Goal: Use online tool/utility: Use online tool/utility

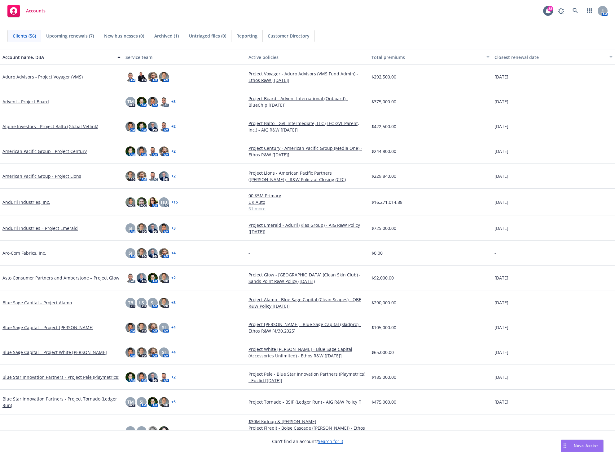
click at [579, 443] on span "Nova Assist" at bounding box center [586, 445] width 24 height 5
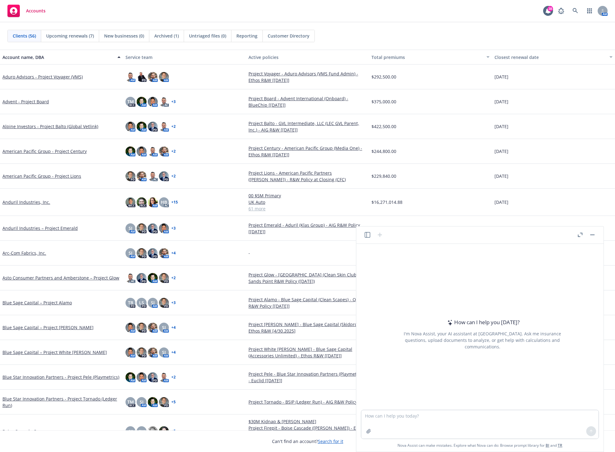
click at [580, 234] on icon "button" at bounding box center [580, 235] width 5 height 4
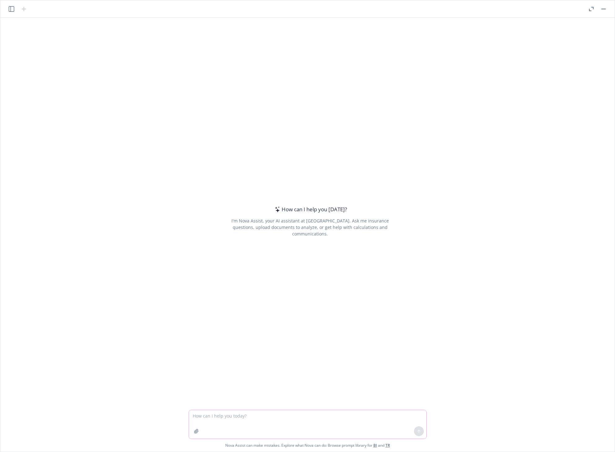
click at [256, 424] on textarea at bounding box center [307, 424] width 237 height 29
paste textarea "Summarize the attached quotes. Be sure to include the premium, retentions, deal…"
type textarea "Summarize the attached quotes. Be sure to include the premium, retentions, deal…"
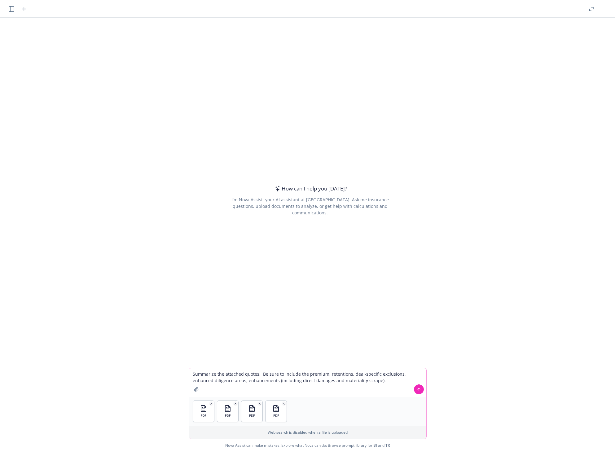
click at [417, 389] on icon at bounding box center [419, 389] width 4 height 4
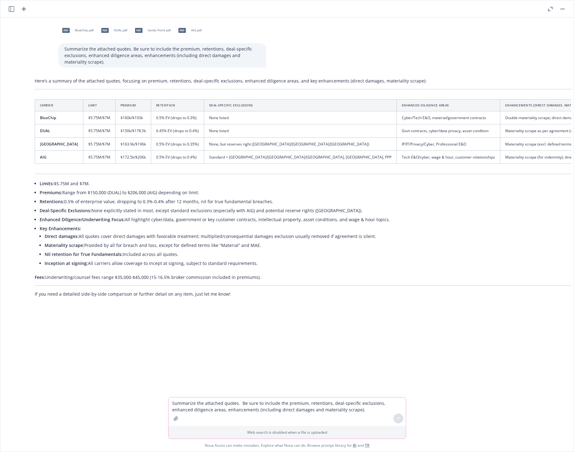
scroll to position [0, 141]
click at [398, 198] on li "Retentions: 0.5% of enterprise value, dropping to 0.3%-0.4% after 12 months, ni…" at bounding box center [379, 201] width 677 height 9
drag, startPoint x: 143, startPoint y: 219, endPoint x: 341, endPoint y: 249, distance: 200.3
click at [351, 243] on ul "Limits: $5.75M and $7M. Premiums: Range from $150,000 (DUAL) to $206,000 (AIG) …" at bounding box center [379, 224] width 677 height 90
click at [303, 257] on li "Nil retention for True Fundamentals: Included across all quotes." at bounding box center [382, 254] width 672 height 9
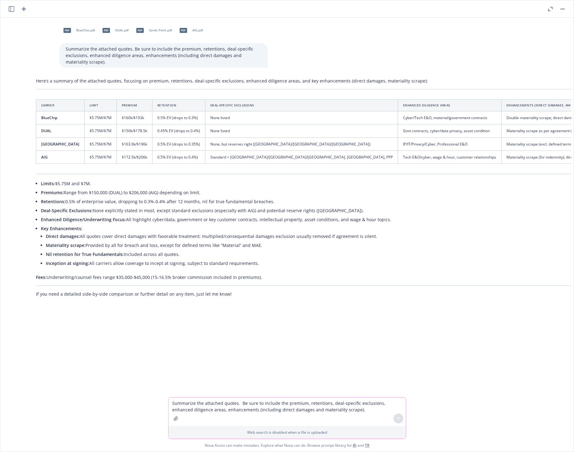
drag, startPoint x: 92, startPoint y: 246, endPoint x: 256, endPoint y: 251, distance: 164.4
click at [256, 251] on ul "Direct damages: All quotes cover direct damages with favorable treatment; multi…" at bounding box center [382, 250] width 672 height 36
click at [269, 259] on li "Inception at signing: All carriers allow coverage to incept at signing, subject…" at bounding box center [382, 263] width 672 height 9
drag, startPoint x: 131, startPoint y: 254, endPoint x: 186, endPoint y: 253, distance: 54.6
click at [186, 253] on li "Nil retention for True Fundamentals: Included across all quotes." at bounding box center [382, 254] width 672 height 9
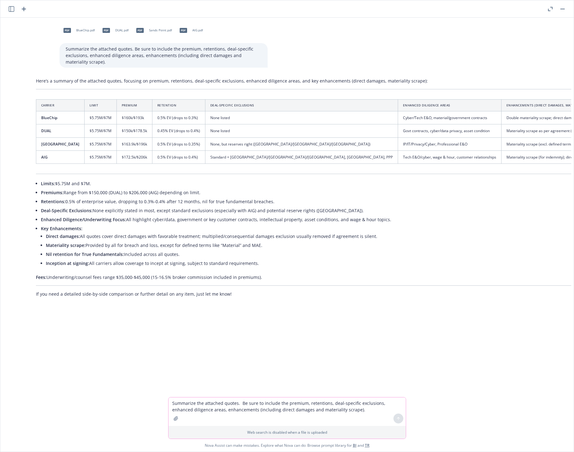
click at [214, 257] on li "Nil retention for True Fundamentals: Included across all quotes." at bounding box center [382, 254] width 672 height 9
click at [137, 263] on li "Inception at signing: All carriers allow coverage to incept at signing, subject…" at bounding box center [382, 263] width 672 height 9
drag, startPoint x: 89, startPoint y: 262, endPoint x: 254, endPoint y: 263, distance: 164.3
click at [254, 263] on li "Inception at signing: All carriers allow coverage to incept at signing, subject…" at bounding box center [382, 263] width 672 height 9
